Goal: Ask a question

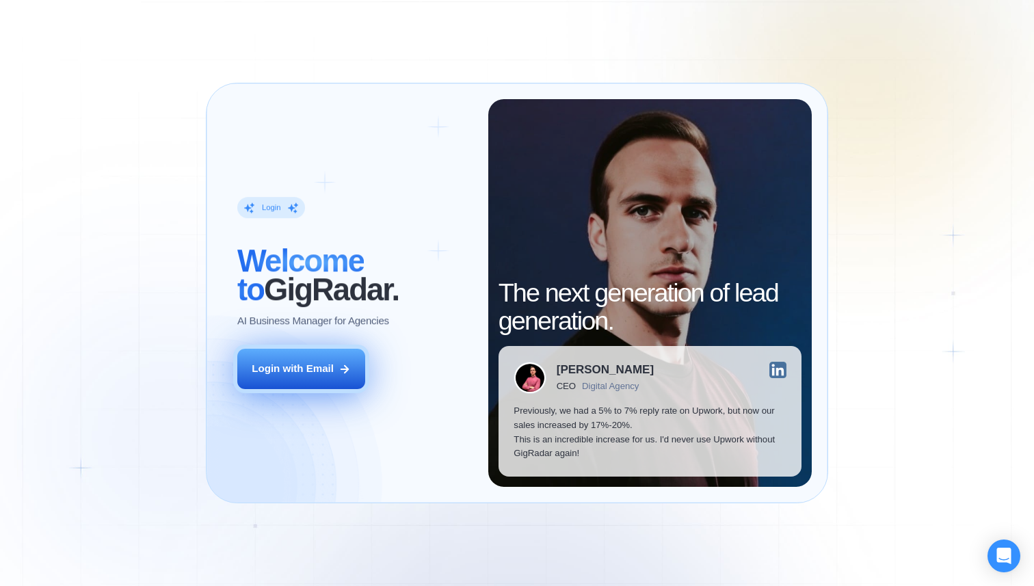
click at [274, 365] on div "Login with Email" at bounding box center [293, 369] width 82 height 14
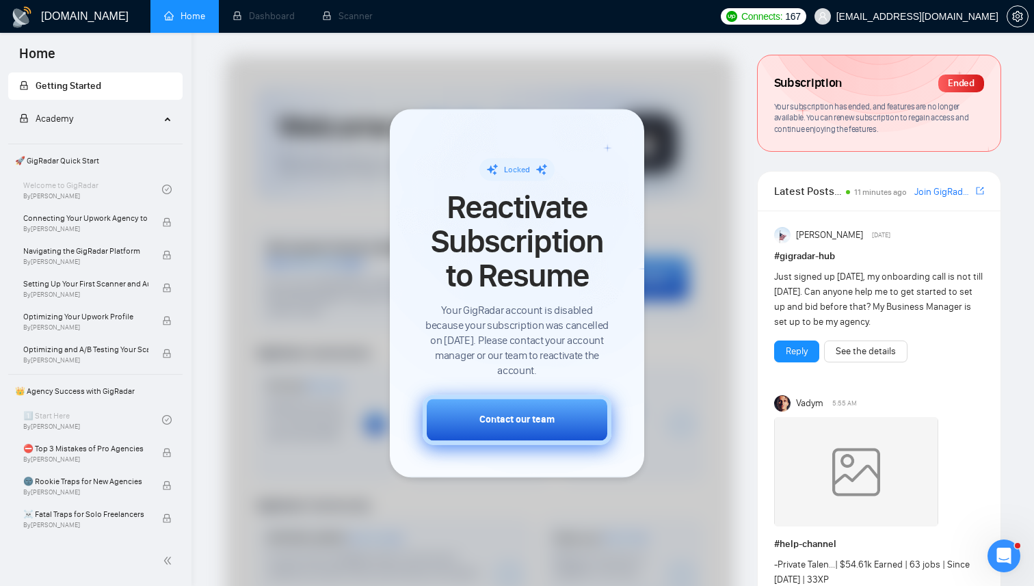
click at [533, 420] on div "Contact our team" at bounding box center [517, 420] width 75 height 14
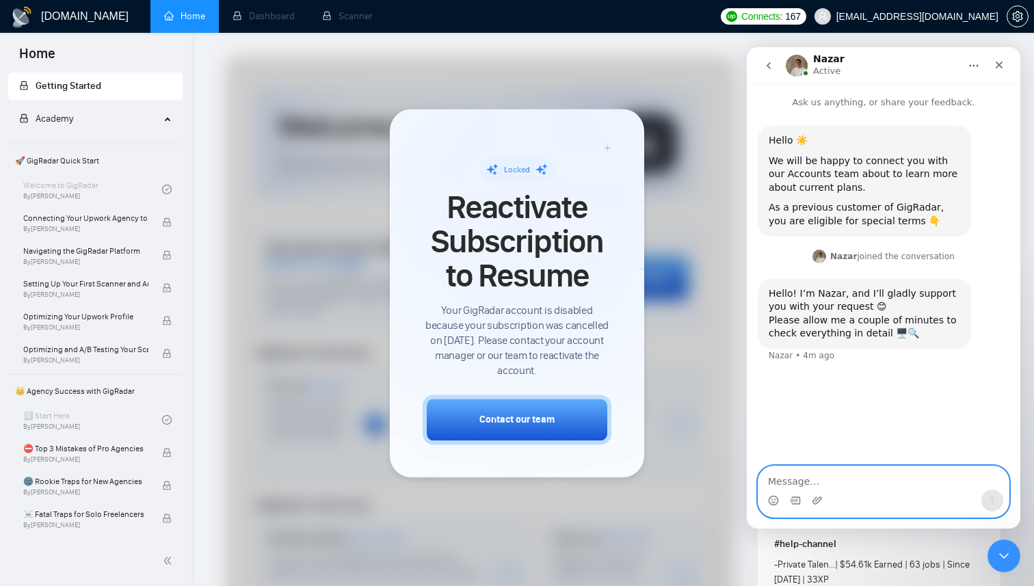
click at [787, 485] on textarea "Message…" at bounding box center [884, 478] width 250 height 23
type textarea "Hi [PERSON_NAME]"
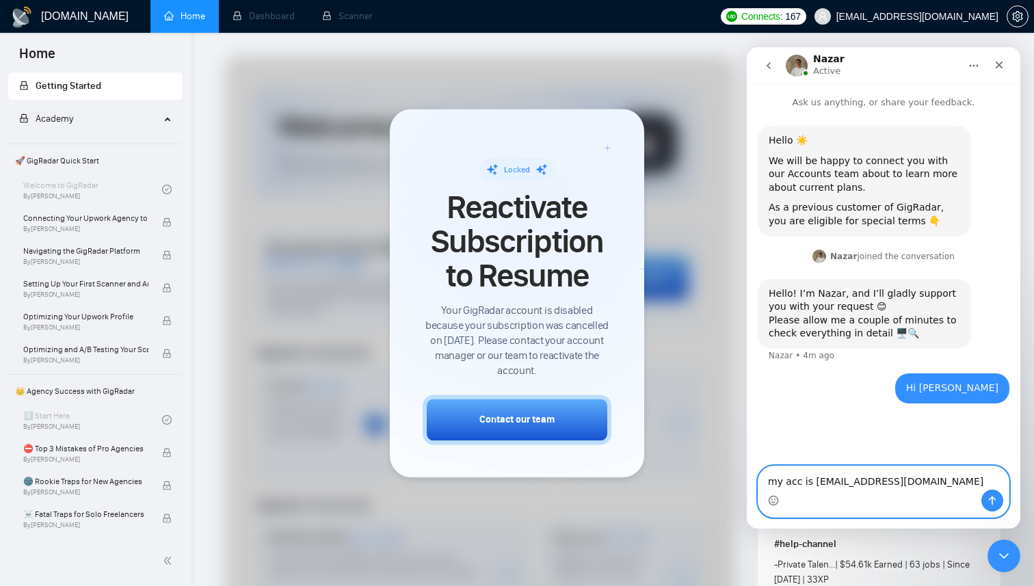
type textarea "my acc is [EMAIL_ADDRESS][DOMAIN_NAME]"
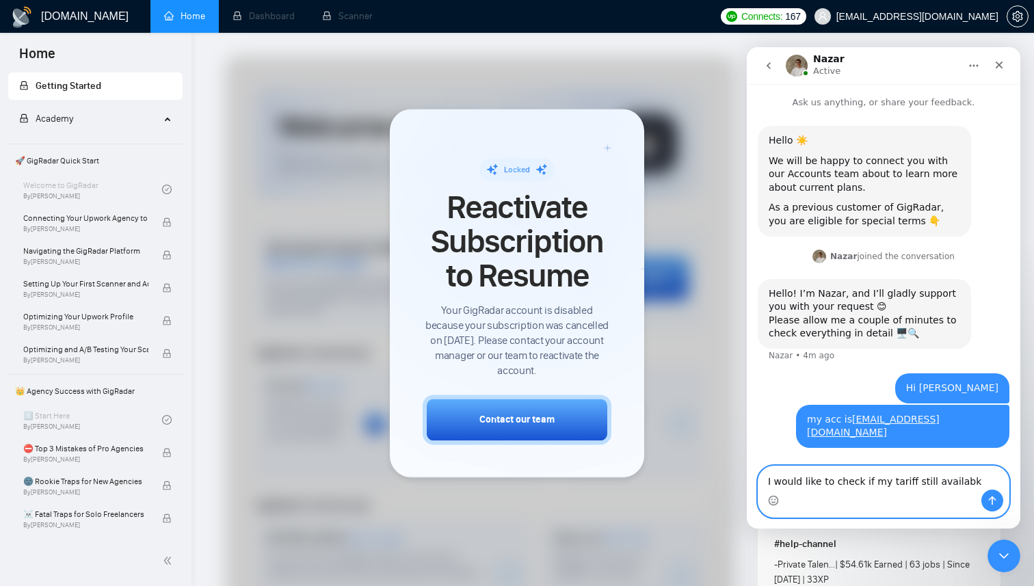
type textarea "I would like to check if my tariff still availabke"
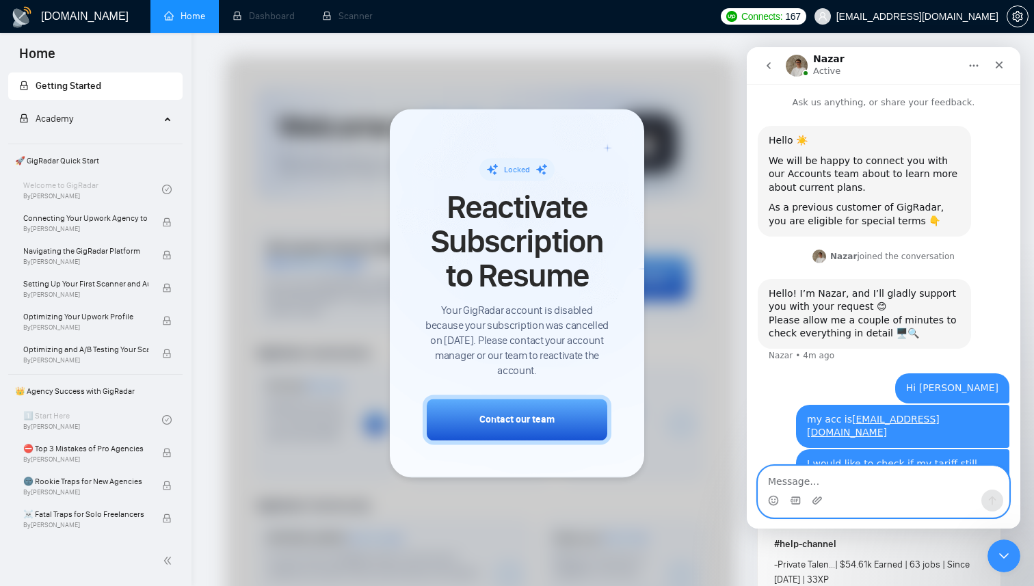
scroll to position [27, 0]
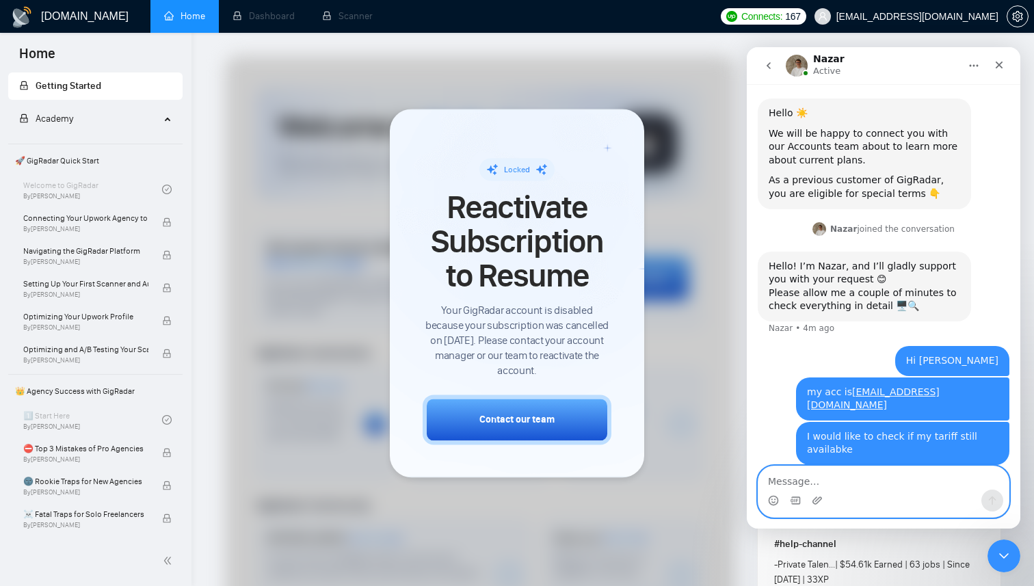
click at [786, 485] on textarea "Message…" at bounding box center [884, 478] width 250 height 23
type textarea "I meen monthly subscription price"
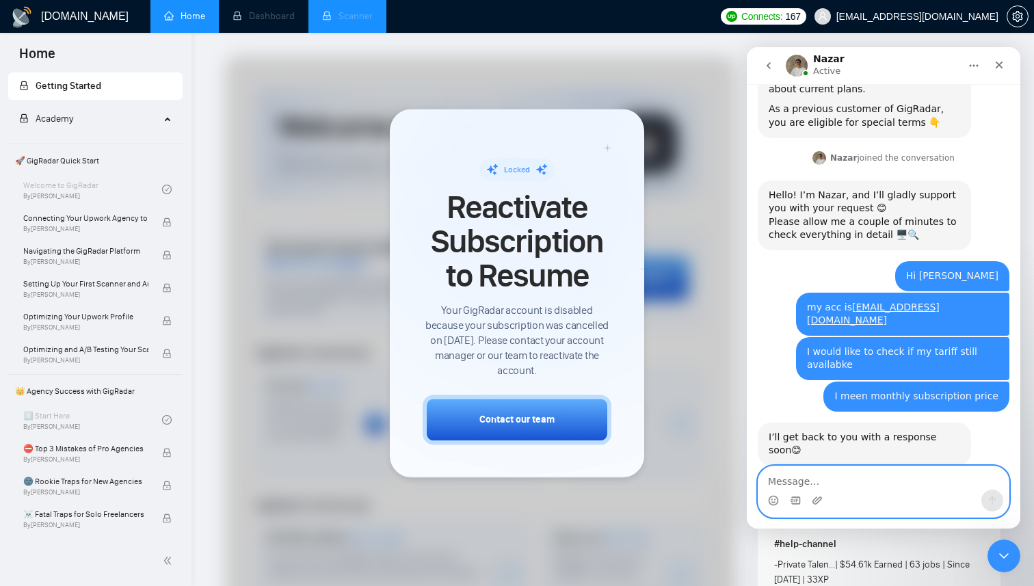
scroll to position [99, 0]
type textarea "thanks"
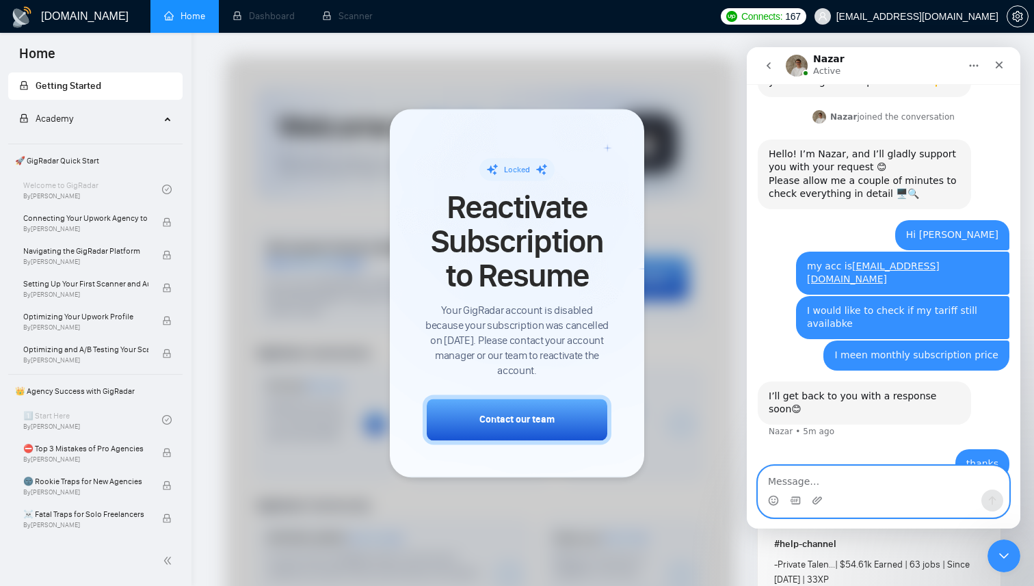
scroll to position [140, 0]
